Goal: Information Seeking & Learning: Check status

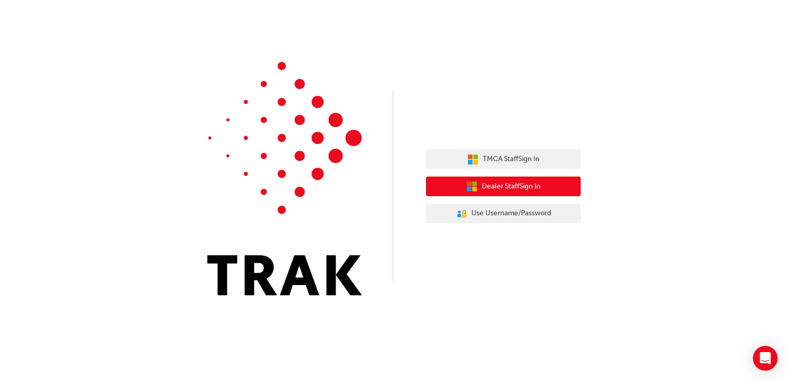
click at [525, 193] on button "Dealer Staff Sign In" at bounding box center [503, 186] width 155 height 20
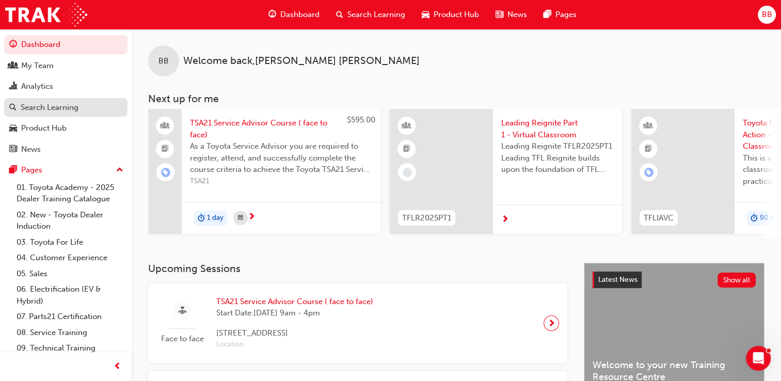
click at [45, 107] on div "Search Learning" at bounding box center [50, 108] width 58 height 12
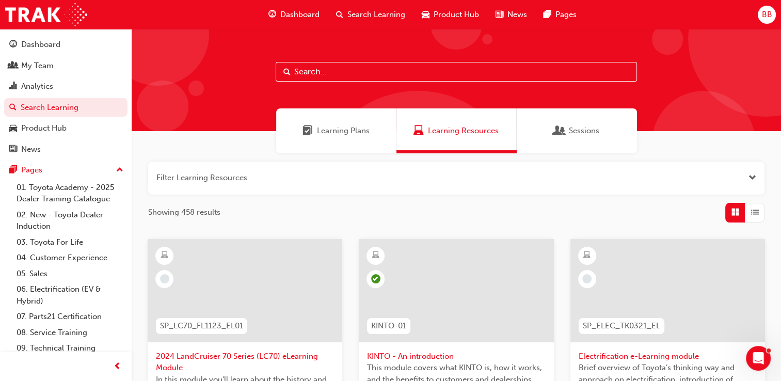
click at [356, 73] on input "text" at bounding box center [456, 72] width 361 height 20
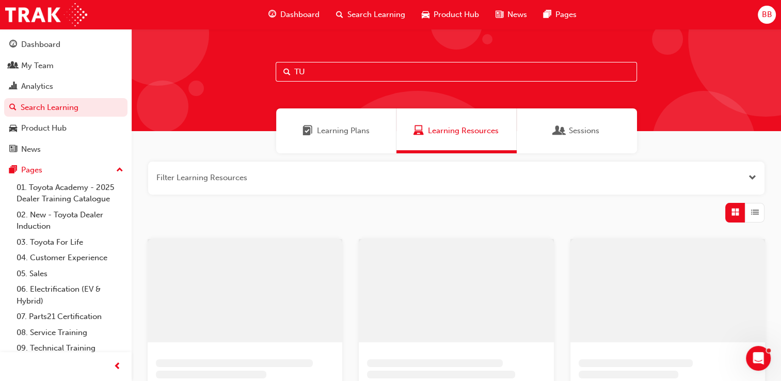
type input "T"
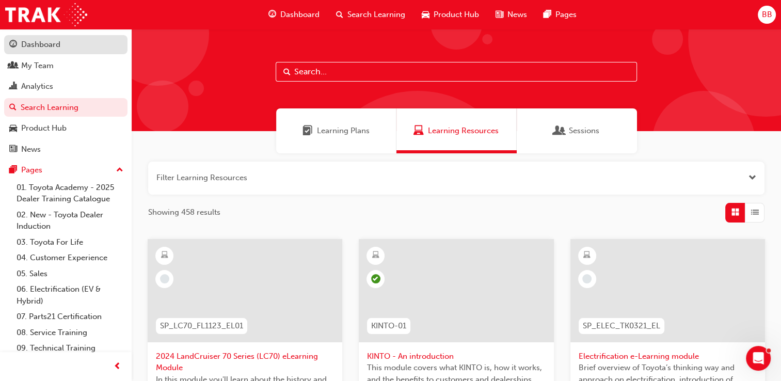
click at [41, 44] on div "Dashboard" at bounding box center [40, 45] width 39 height 12
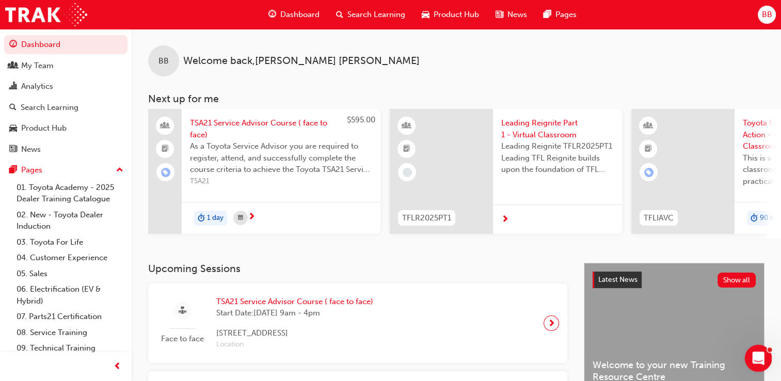
click at [758, 353] on icon "Open Intercom Messenger" at bounding box center [756, 356] width 17 height 17
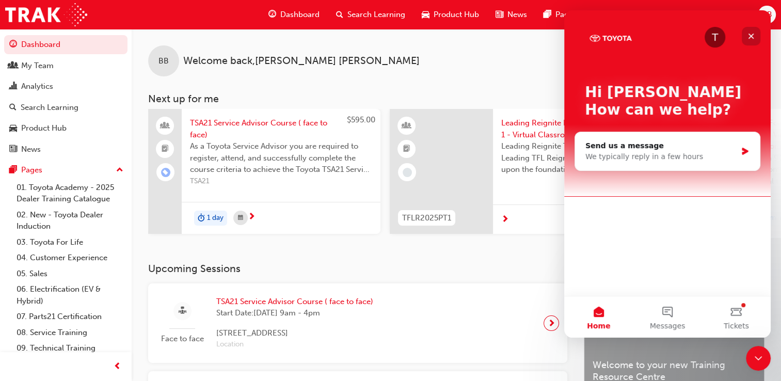
click at [751, 36] on icon "Close" at bounding box center [751, 37] width 6 height 6
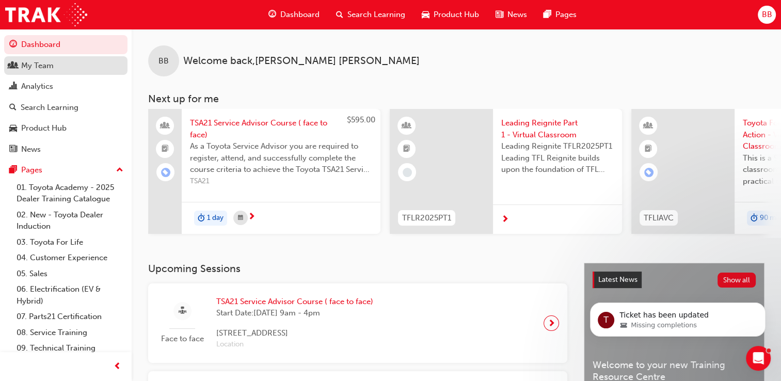
click at [28, 62] on div "My Team" at bounding box center [37, 66] width 33 height 12
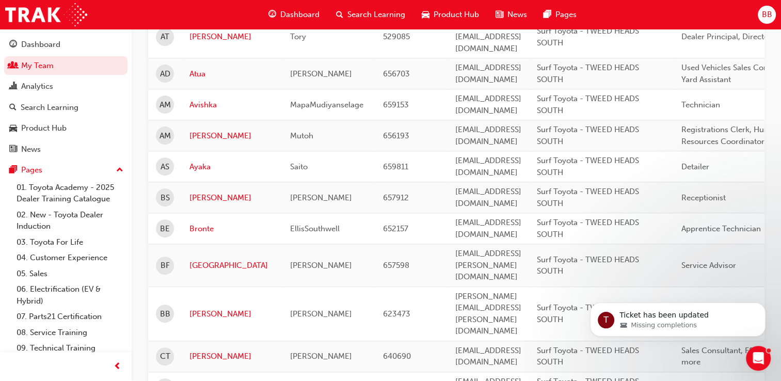
scroll to position [361, 0]
click at [202, 308] on link "Bruce" at bounding box center [231, 314] width 85 height 12
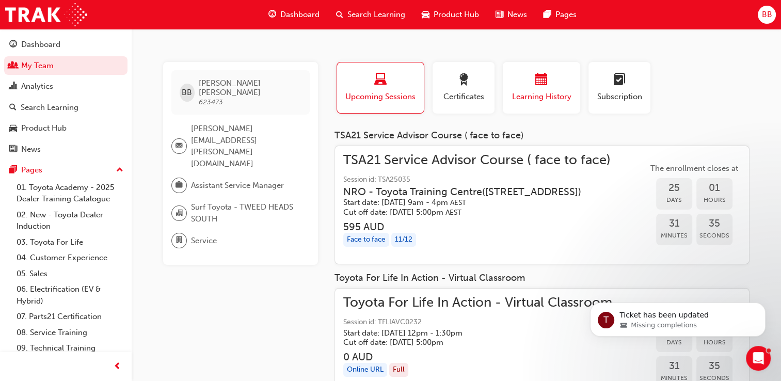
click at [541, 82] on span "calendar-icon" at bounding box center [541, 80] width 12 height 14
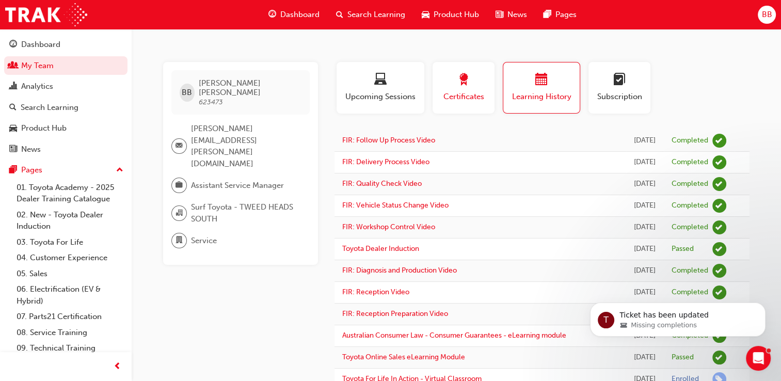
click at [461, 91] on span "Certificates" at bounding box center [463, 97] width 46 height 12
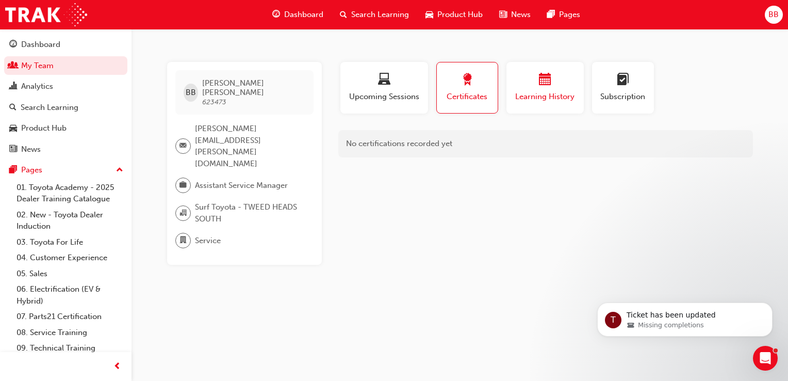
click at [541, 91] on div "Learning History" at bounding box center [545, 87] width 62 height 29
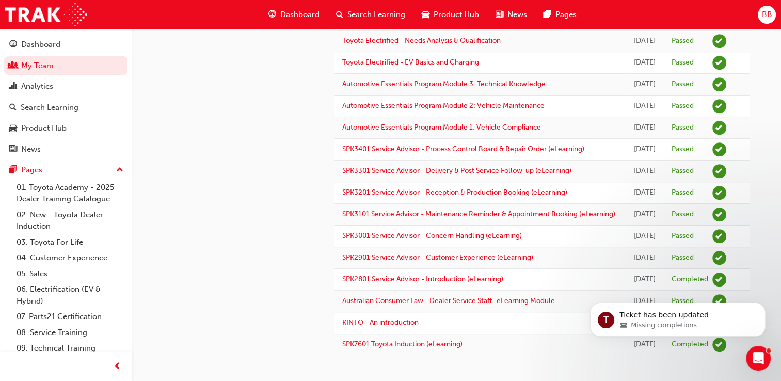
scroll to position [721, 0]
click at [768, 18] on span "BB" at bounding box center [766, 15] width 10 height 12
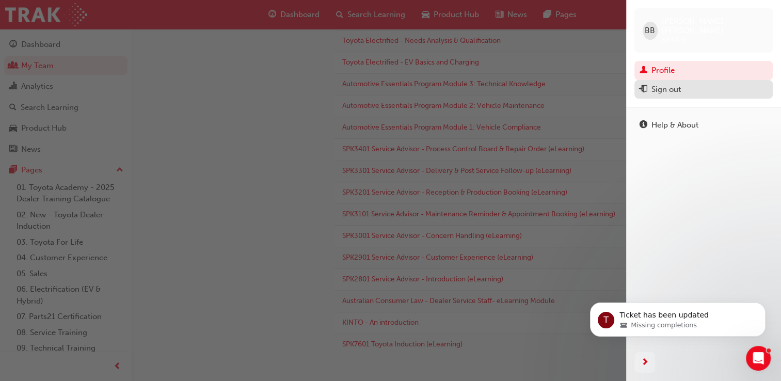
click at [673, 84] on div "Sign out" at bounding box center [665, 90] width 29 height 12
